Goal: Navigation & Orientation: Find specific page/section

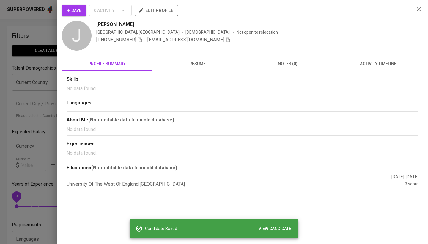
click at [41, 50] on div at bounding box center [214, 122] width 428 height 244
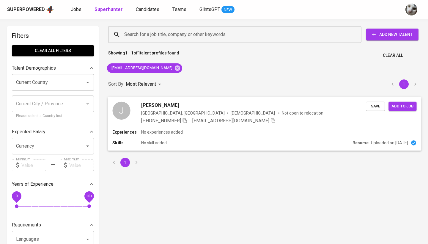
click at [130, 119] on div "J [PERSON_NAME] [GEOGRAPHIC_DATA], [GEOGRAPHIC_DATA] [DEMOGRAPHIC_DATA] Not ope…" at bounding box center [238, 112] width 253 height 23
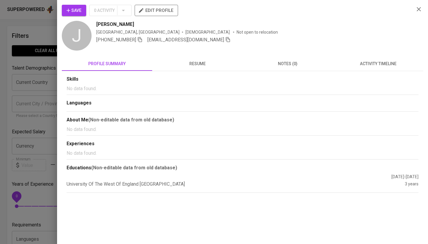
click at [75, 9] on span "Save" at bounding box center [74, 10] width 15 height 7
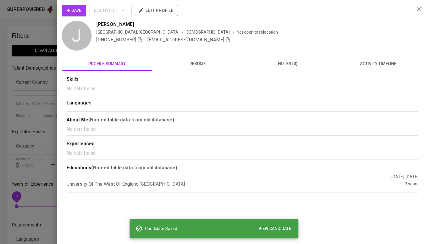
click at [45, 70] on div at bounding box center [214, 122] width 428 height 244
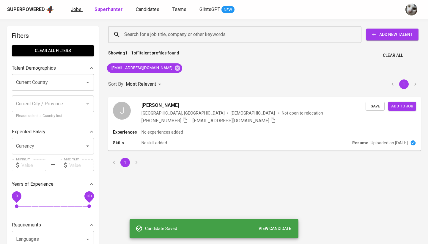
click at [77, 9] on span "Jobs" at bounding box center [76, 10] width 11 height 6
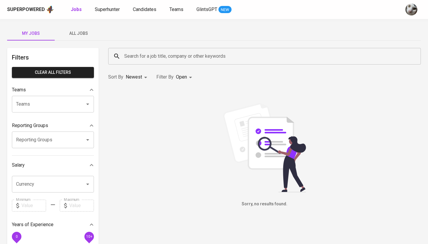
click at [81, 33] on span "All Jobs" at bounding box center [78, 33] width 40 height 7
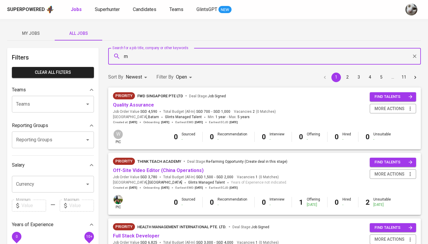
click at [131, 61] on input "m" at bounding box center [266, 55] width 286 height 11
type input "[MEDICAL_DATA]"
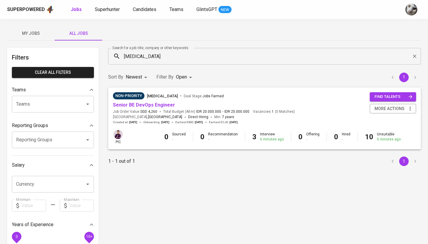
click at [139, 99] on div "Non-Priority [MEDICAL_DATA] Deal Stage : Jobs Farmed" at bounding box center [204, 97] width 182 height 10
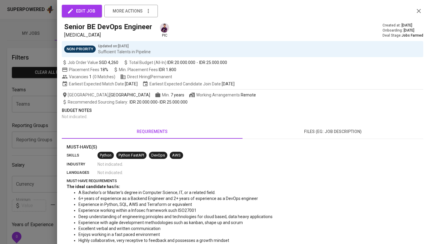
click at [139, 102] on span "IDR 20.000.000" at bounding box center [144, 102] width 28 height 5
click at [31, 122] on div at bounding box center [214, 122] width 428 height 244
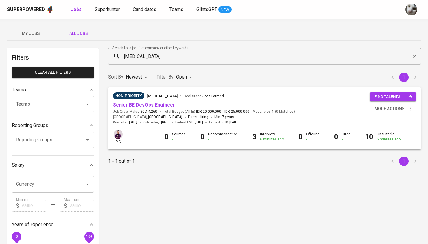
click at [141, 103] on link "Senior BE DevOps Engineer" at bounding box center [144, 105] width 62 height 6
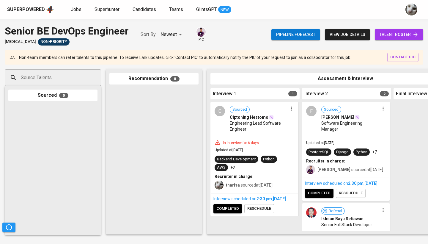
click at [392, 40] on link "talent roster" at bounding box center [399, 34] width 48 height 11
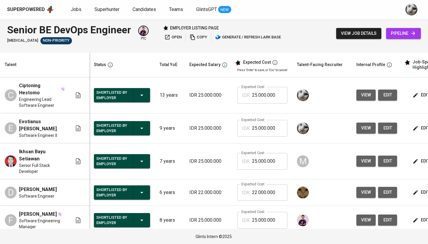
click at [84, 70] on th "Talent" at bounding box center [44, 65] width 89 height 25
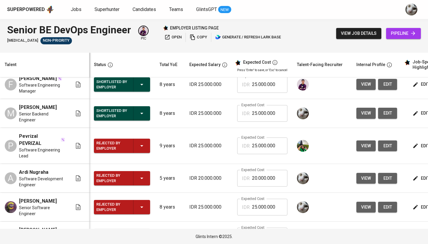
scroll to position [141, 0]
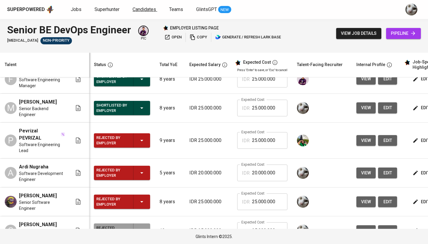
click at [139, 10] on span "Candidates" at bounding box center [143, 10] width 23 height 6
